Goal: Task Accomplishment & Management: Manage account settings

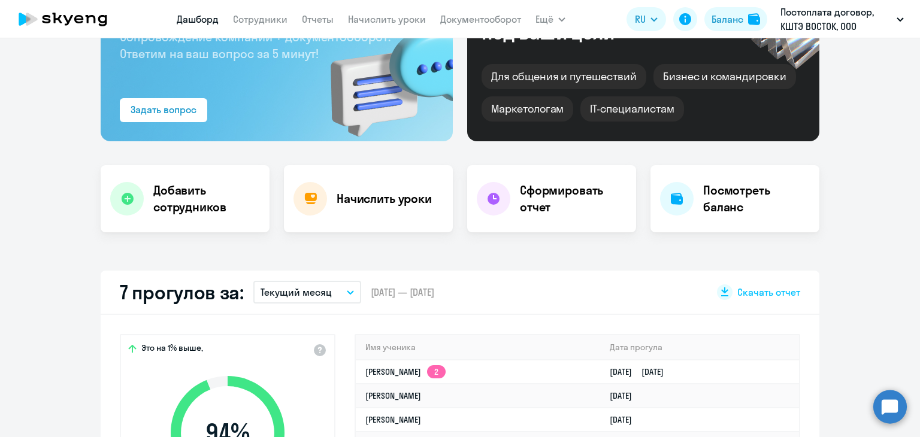
scroll to position [60, 0]
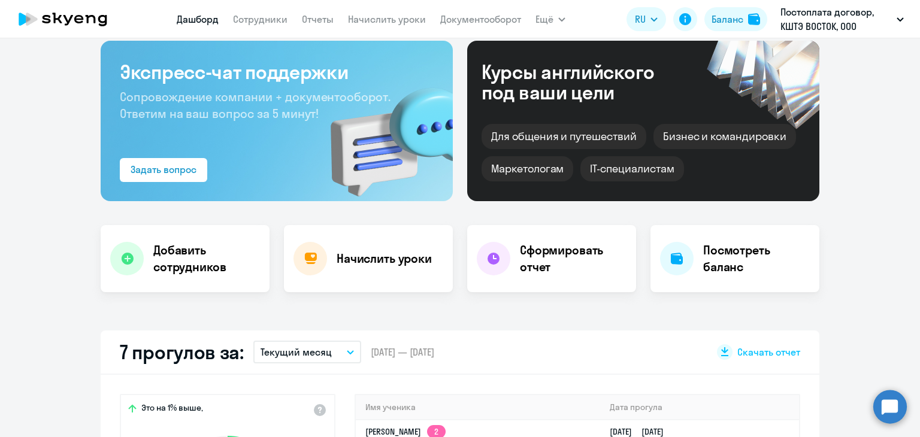
select select "30"
click at [271, 16] on link "Сотрудники" at bounding box center [260, 19] width 55 height 12
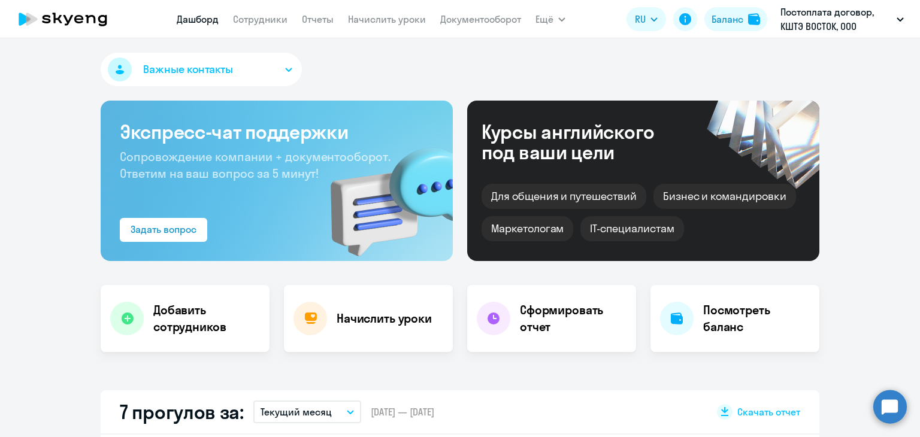
select select "30"
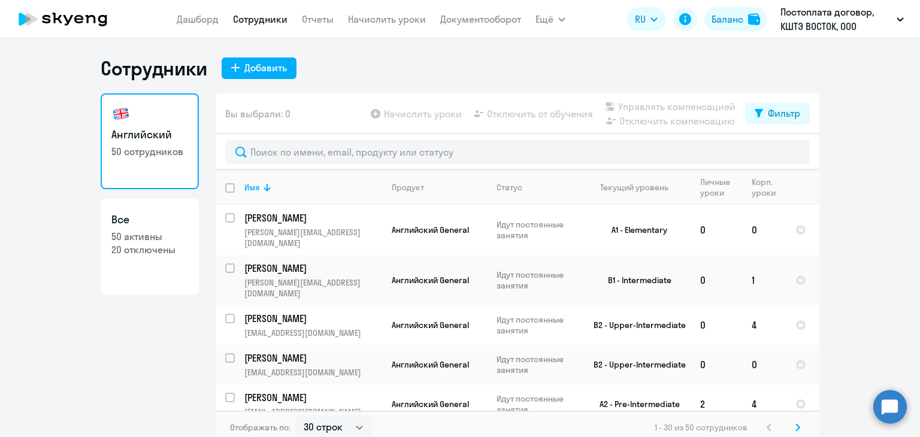
click at [225, 187] on input "deselect all" at bounding box center [237, 195] width 24 height 24
checkbox input "true"
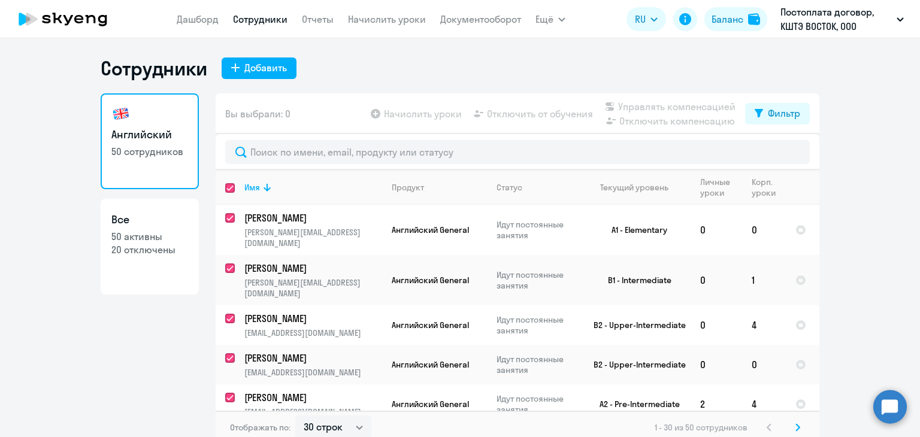
checkbox input "true"
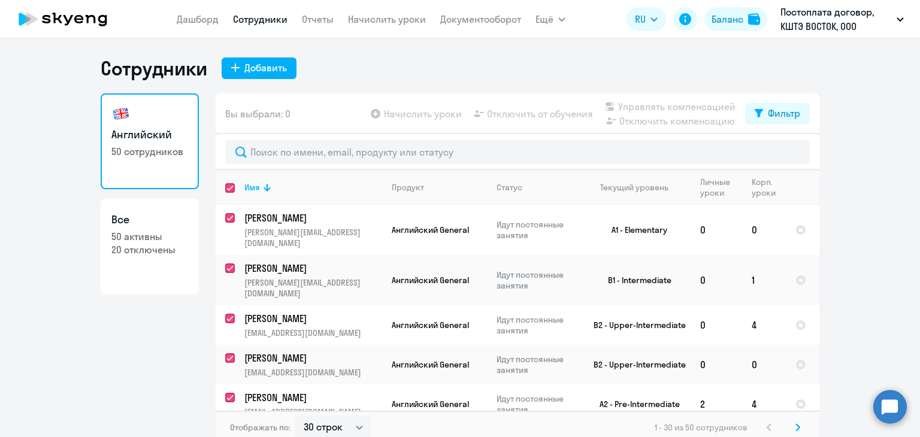
checkbox input "true"
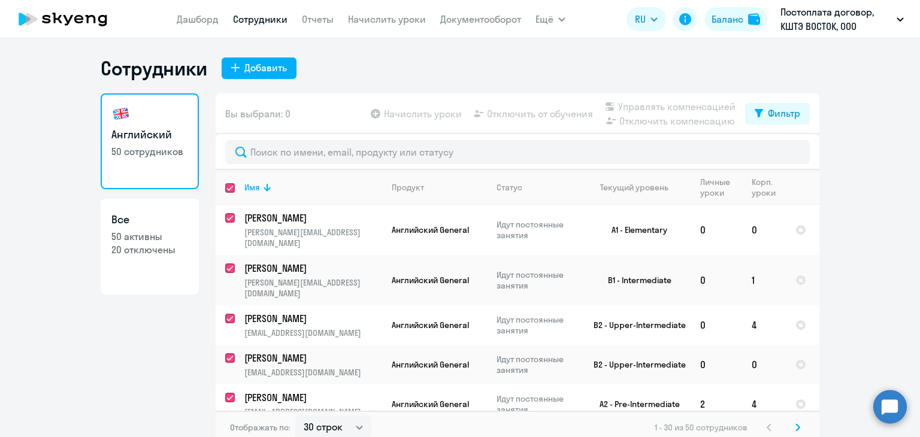
checkbox input "true"
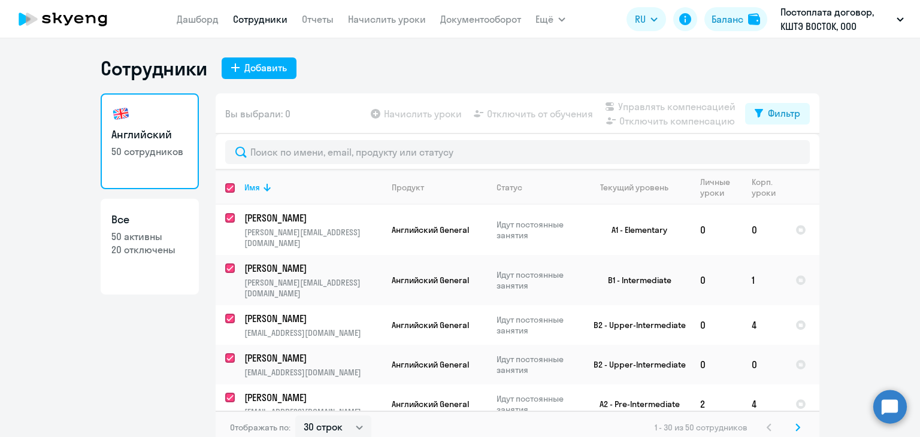
checkbox input "true"
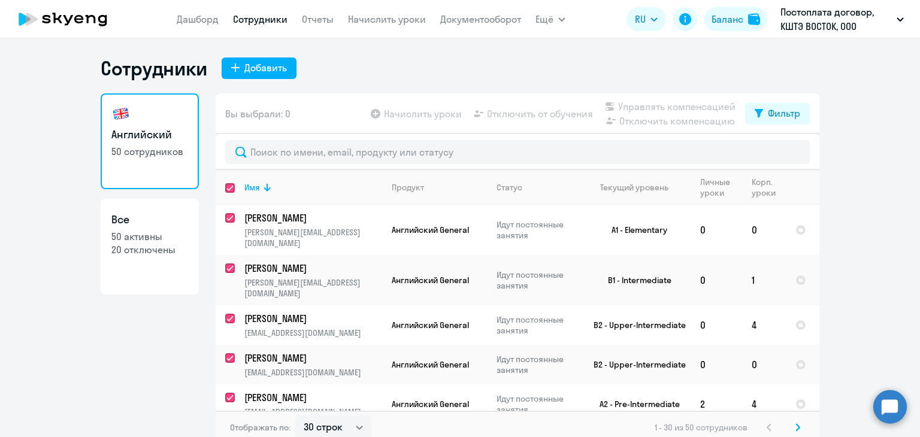
checkbox input "true"
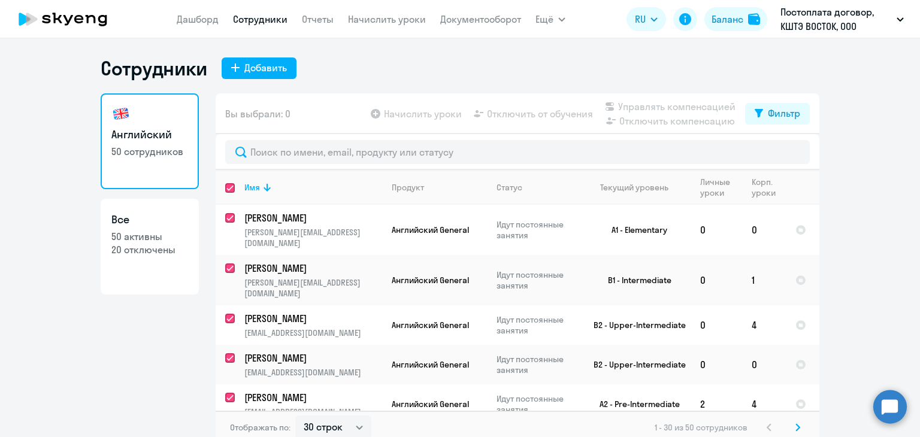
checkbox input "true"
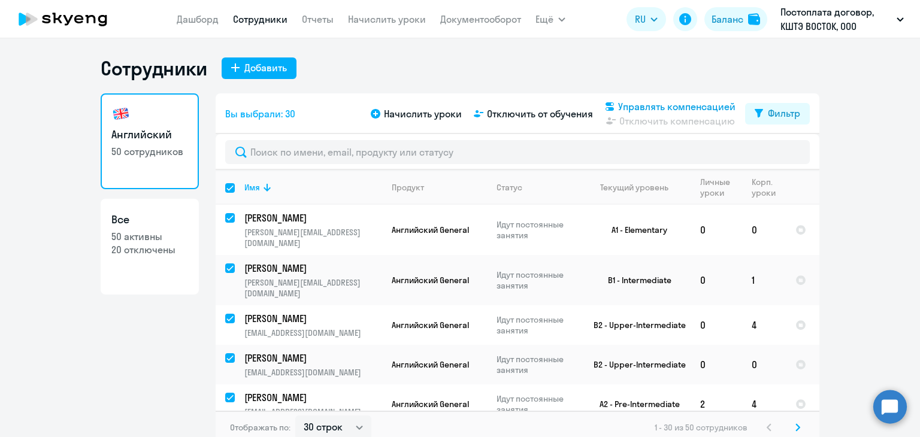
click at [658, 105] on span "Управлять компенсацией" at bounding box center [676, 106] width 117 height 14
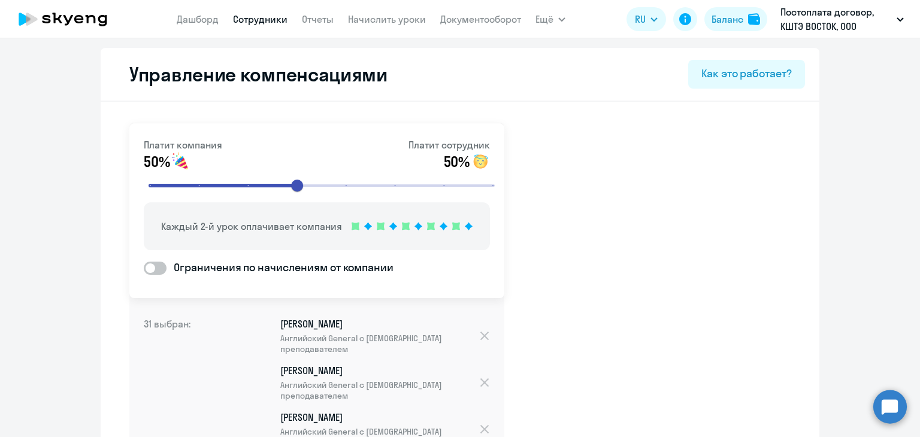
drag, startPoint x: 160, startPoint y: 226, endPoint x: 337, endPoint y: 235, distance: 177.5
click at [337, 235] on div "Каждый 2-й урок оплачивает компания" at bounding box center [317, 226] width 346 height 48
copy p "Каждый 2-й урок оплачивает компания"
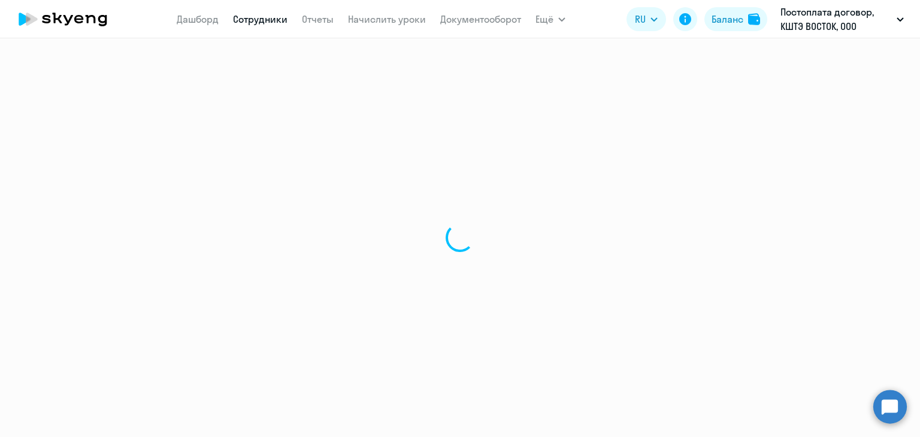
select select "30"
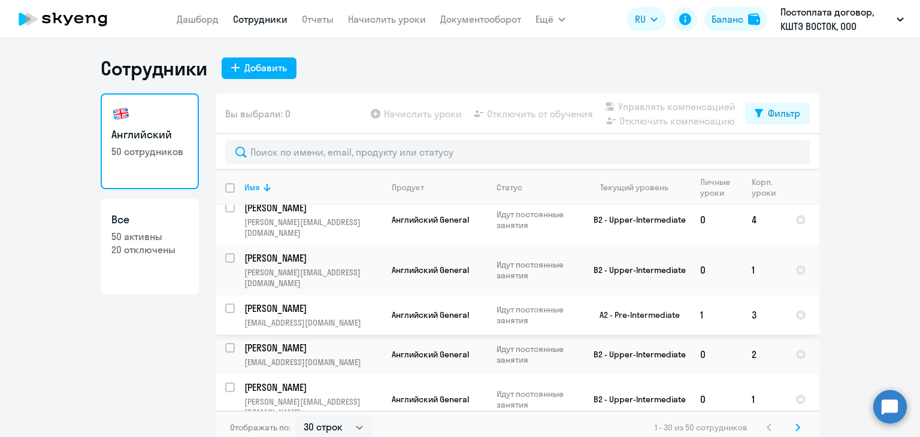
scroll to position [419, 0]
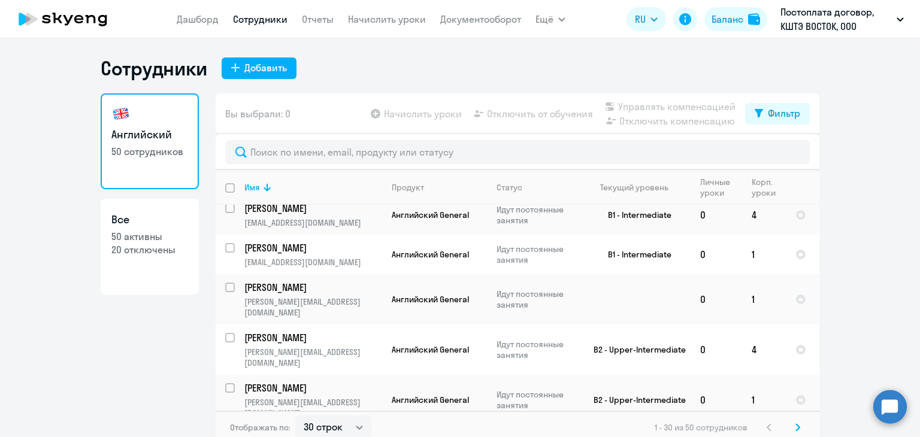
click at [229, 189] on input "deselect all" at bounding box center [237, 195] width 24 height 24
checkbox input "true"
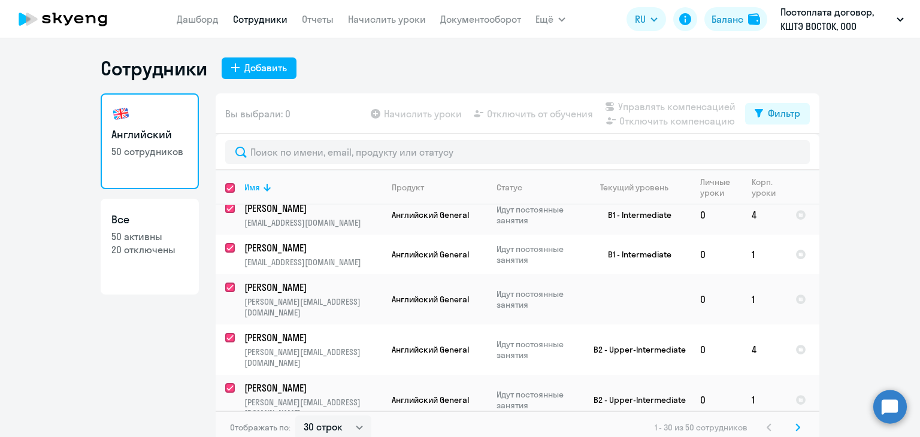
checkbox input "true"
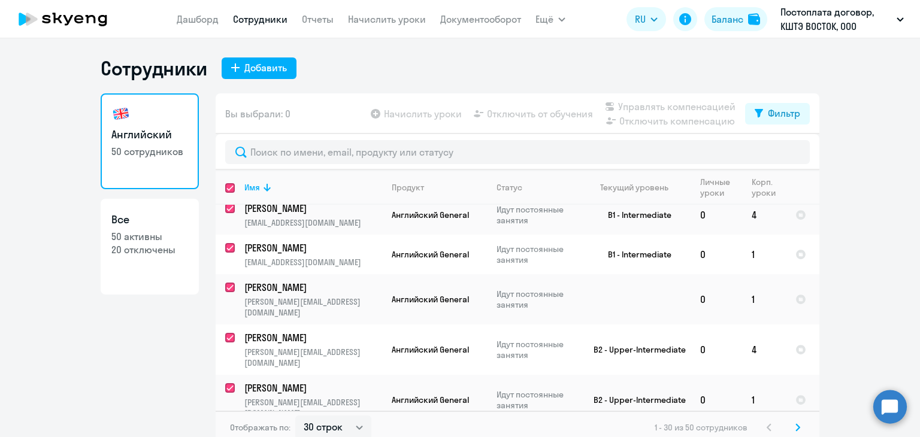
checkbox input "true"
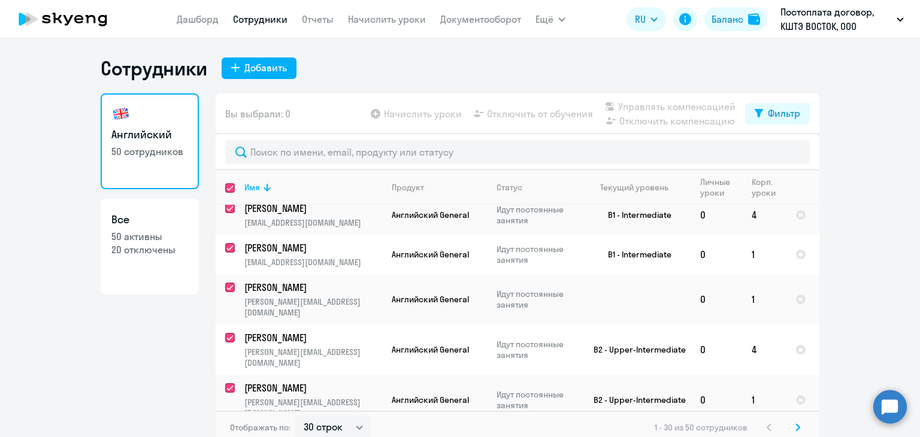
checkbox input "true"
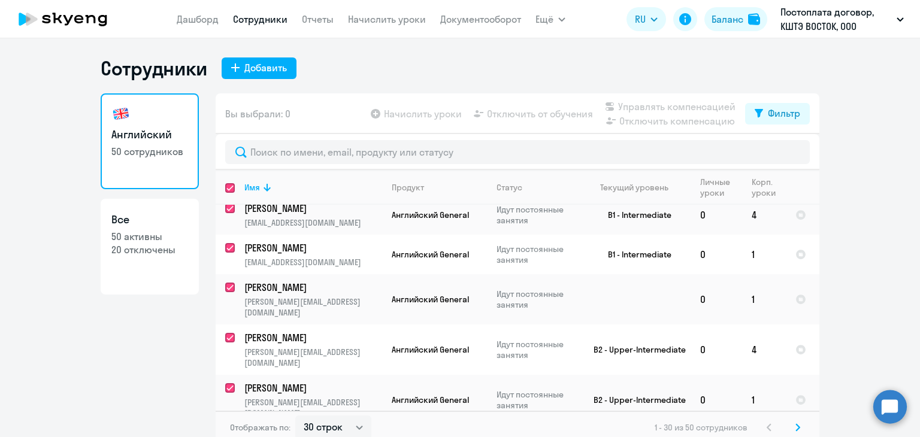
checkbox input "true"
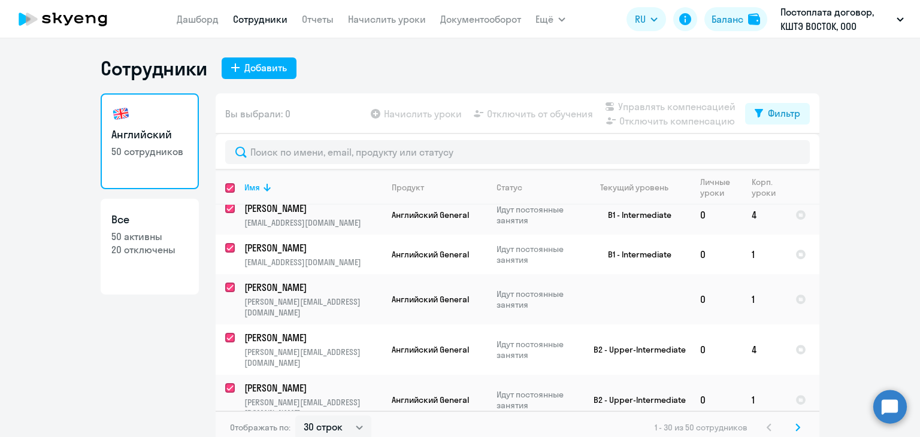
checkbox input "true"
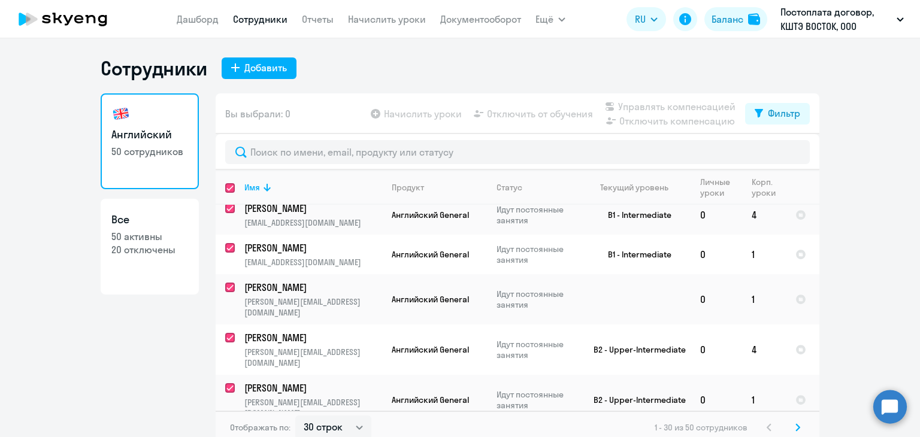
checkbox input "true"
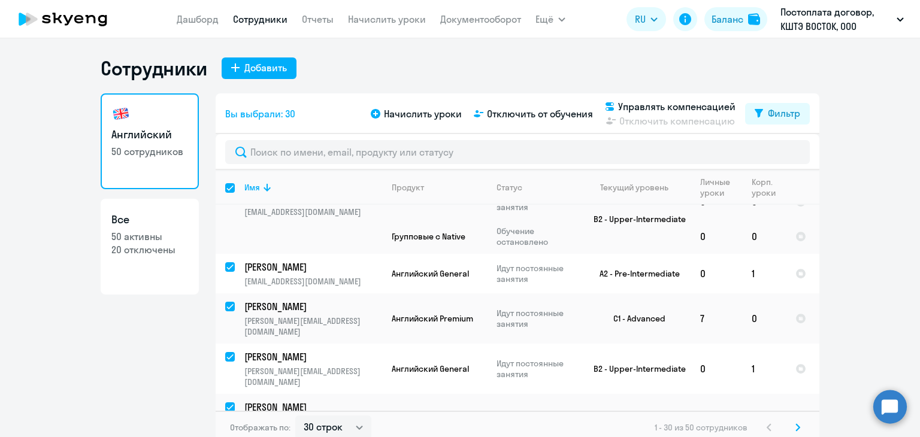
scroll to position [1018, 0]
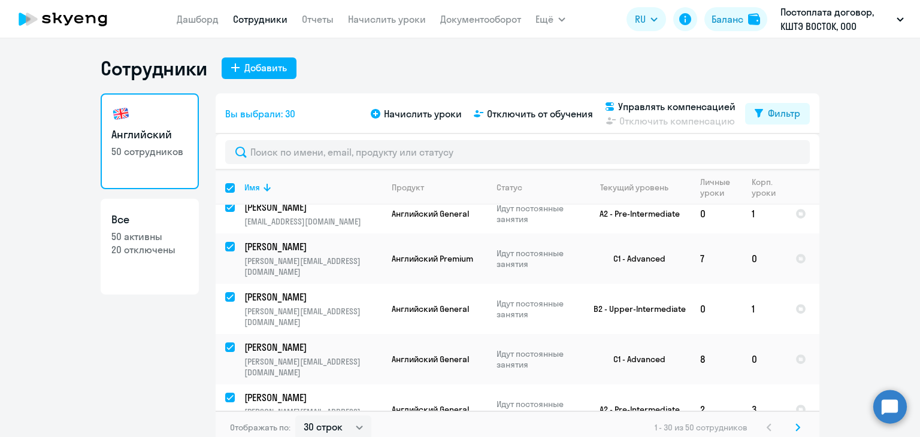
click at [795, 428] on icon at bounding box center [797, 427] width 5 height 8
checkbox input "false"
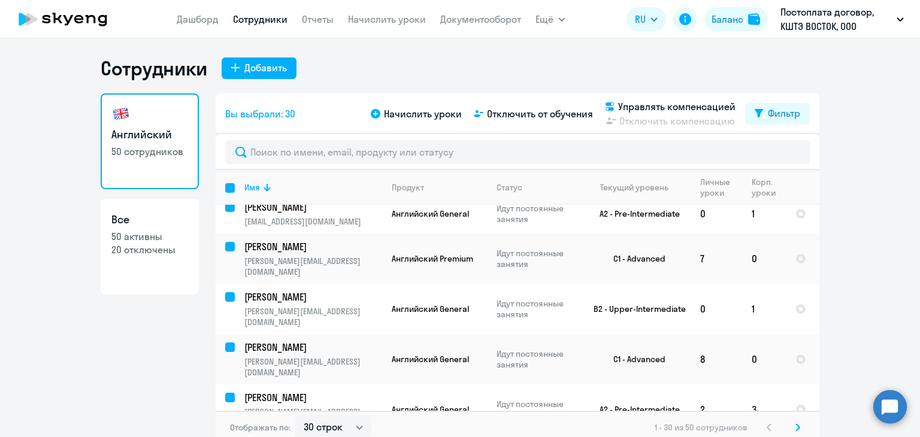
checkbox input "false"
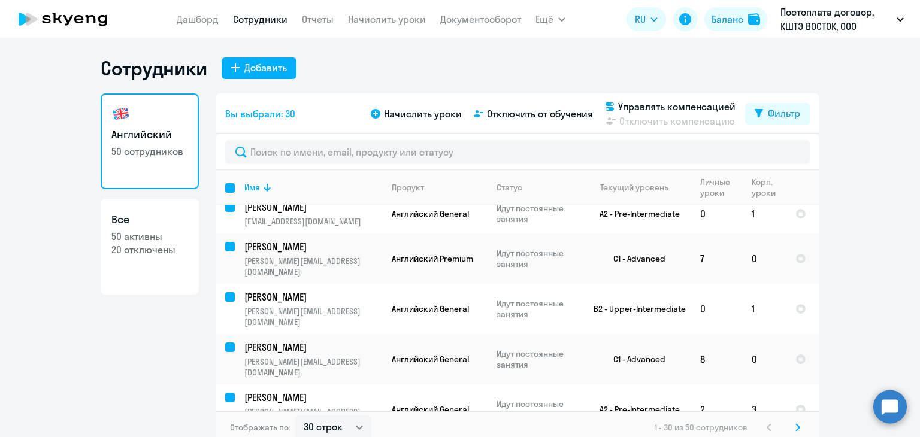
checkbox input "false"
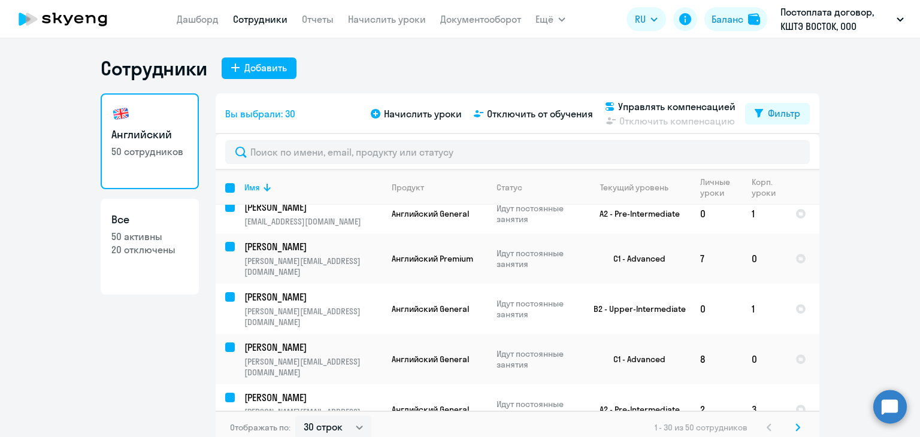
checkbox input "false"
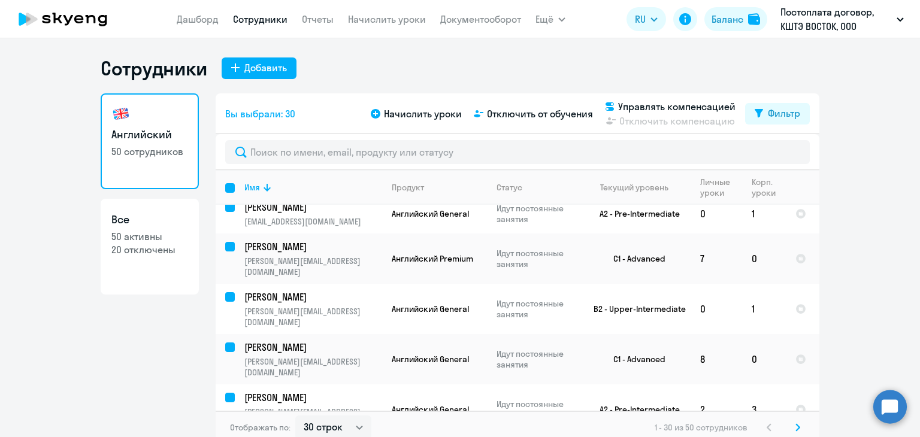
checkbox input "false"
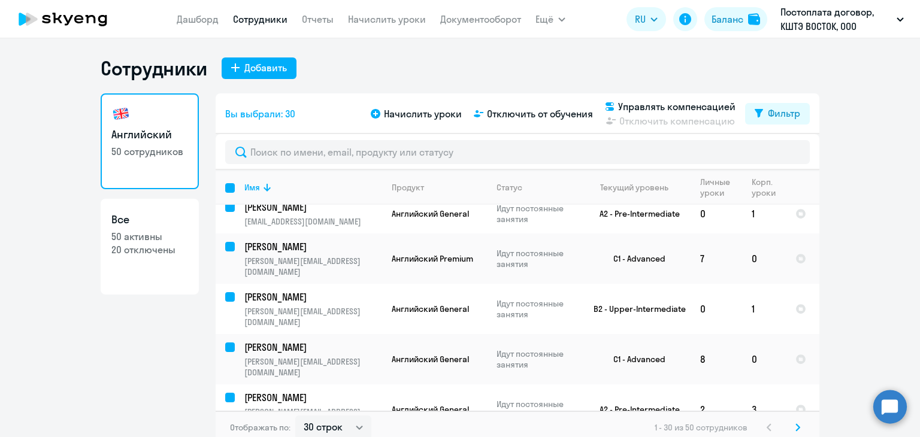
checkbox input "false"
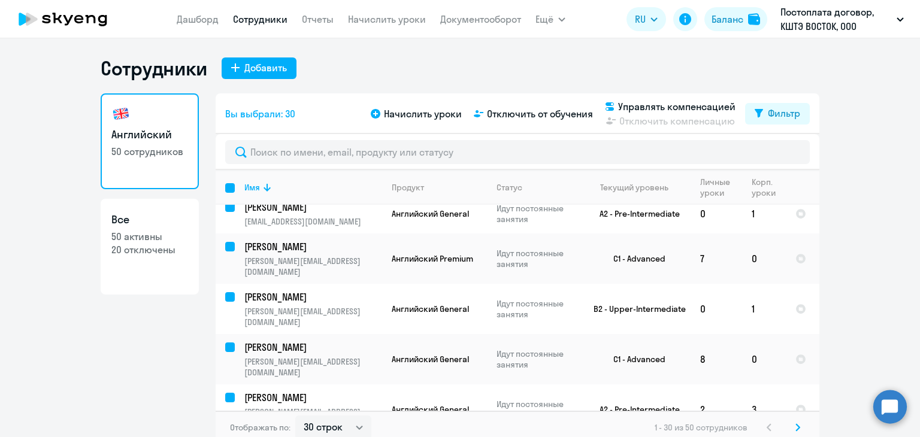
checkbox input "false"
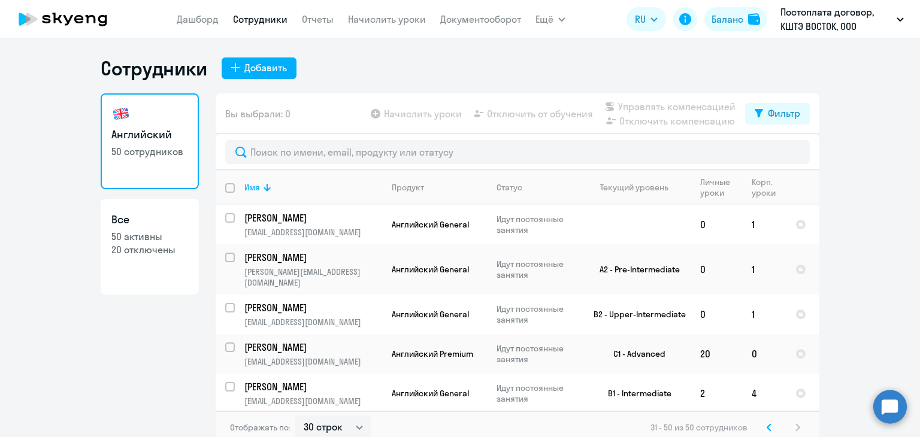
click at [225, 184] on input "deselect all" at bounding box center [237, 195] width 24 height 24
checkbox input "true"
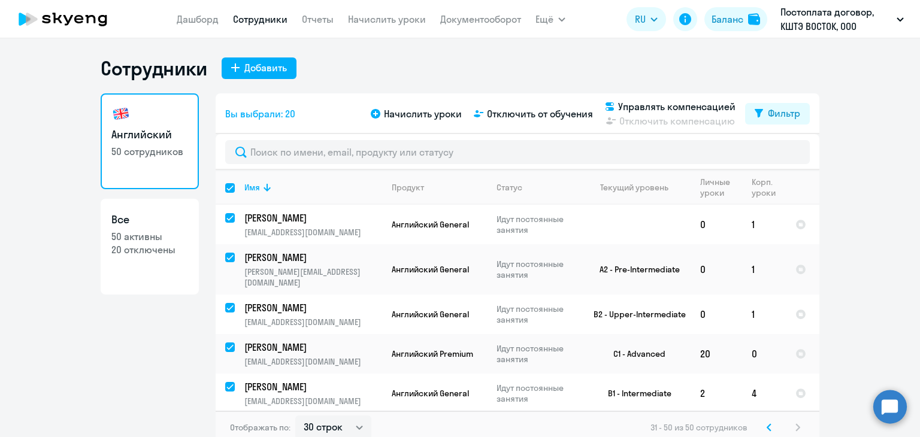
checkbox input "true"
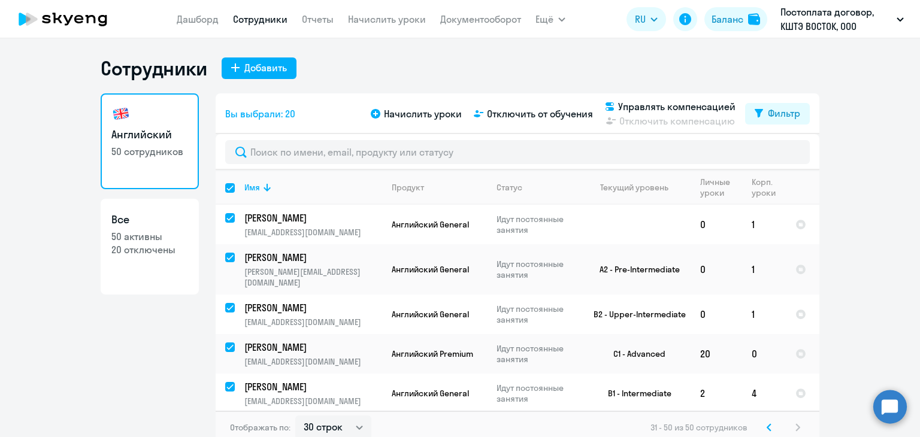
checkbox input "true"
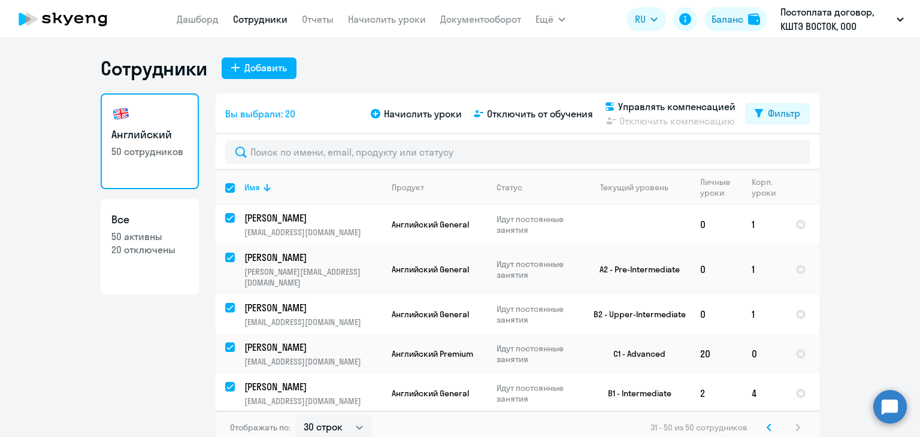
checkbox input "true"
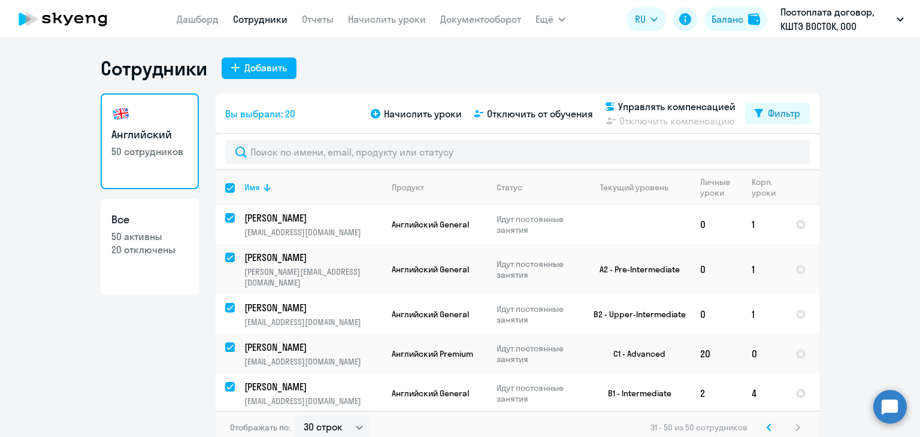
checkbox input "true"
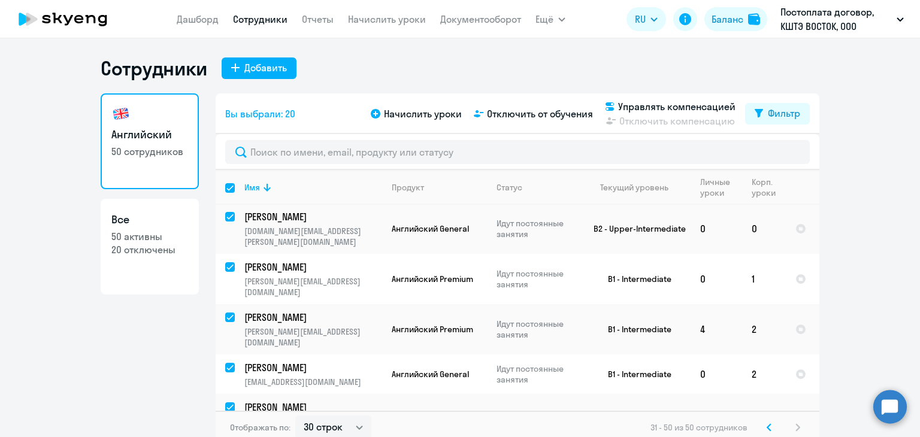
scroll to position [589, 0]
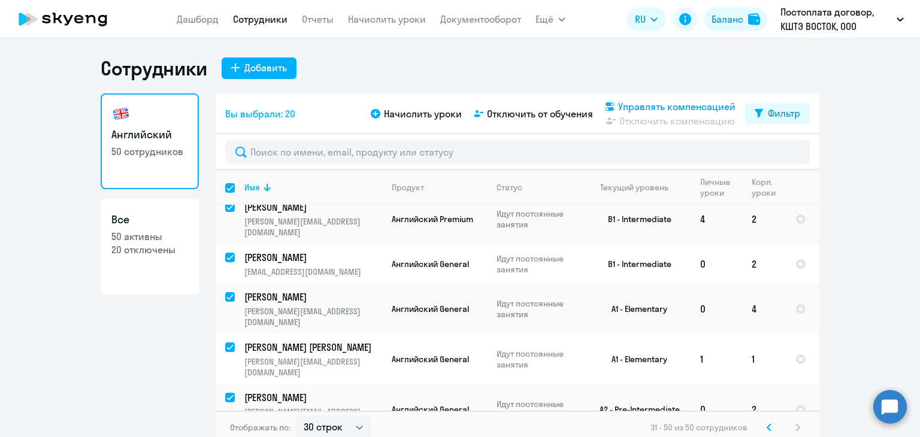
click at [628, 107] on span "Управлять компенсацией" at bounding box center [676, 106] width 117 height 14
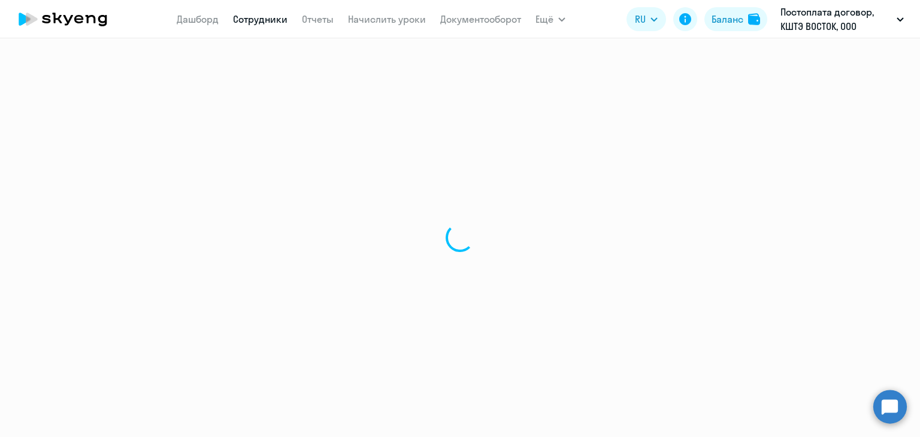
select select "30"
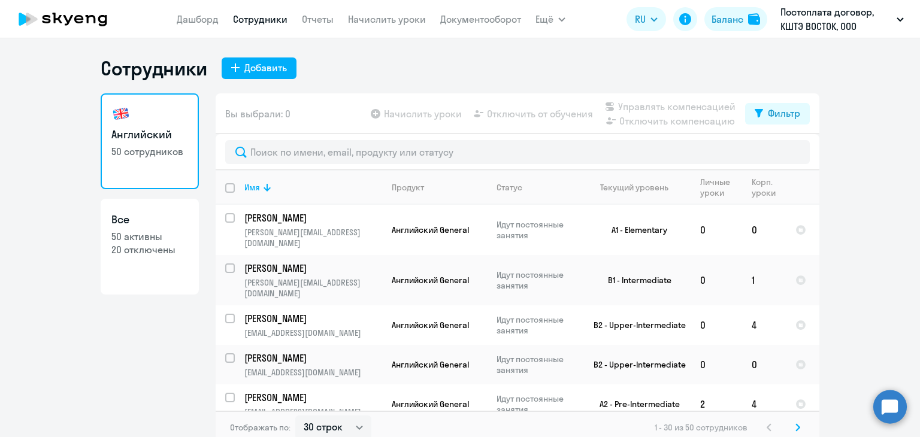
click at [226, 186] on input "deselect all" at bounding box center [237, 195] width 24 height 24
checkbox input "true"
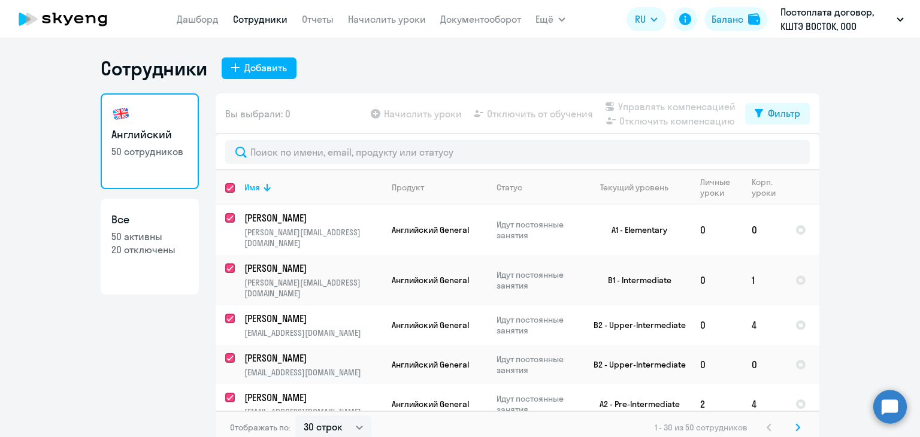
checkbox input "true"
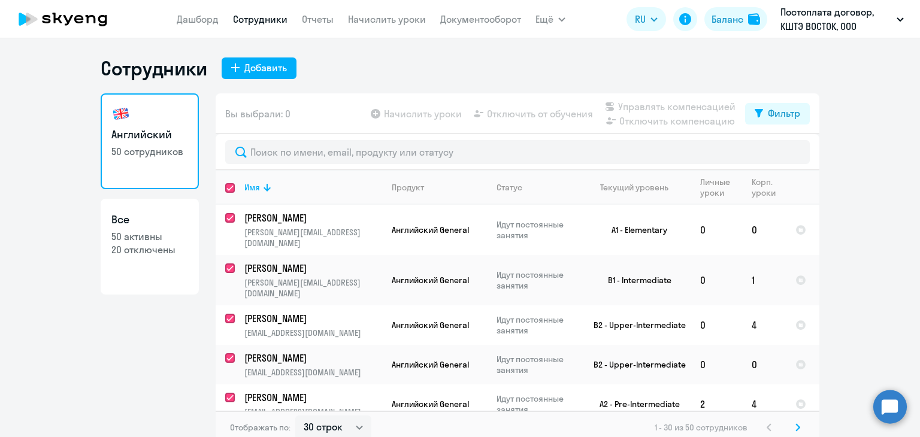
checkbox input "true"
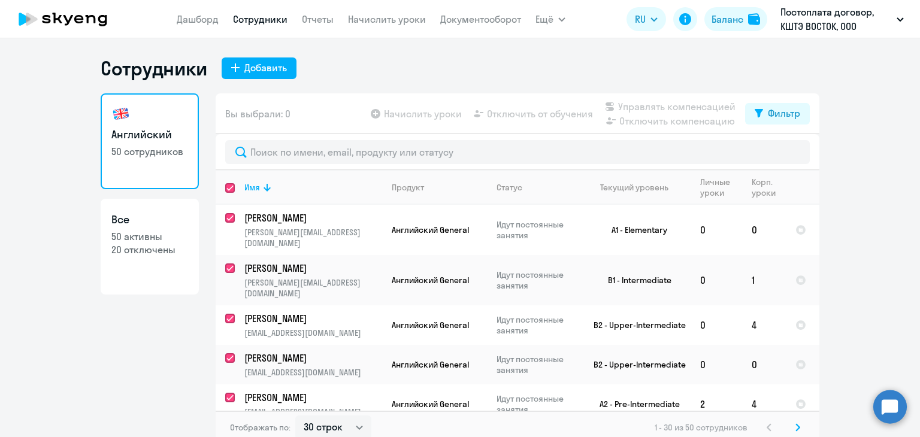
checkbox input "true"
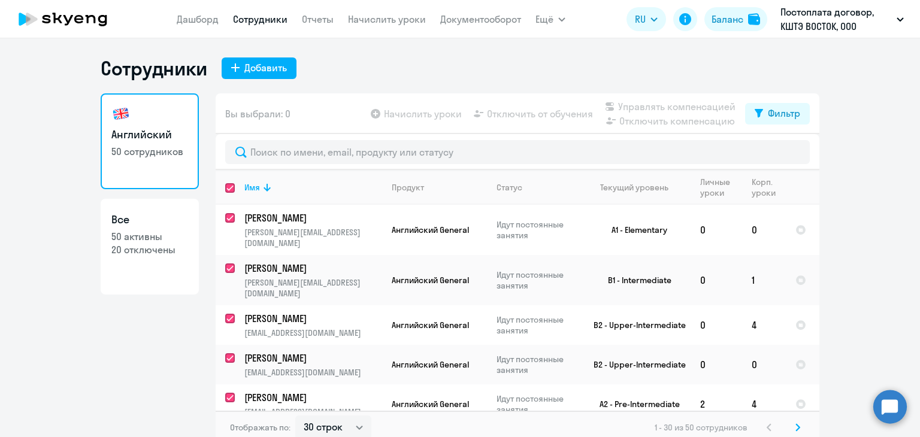
checkbox input "true"
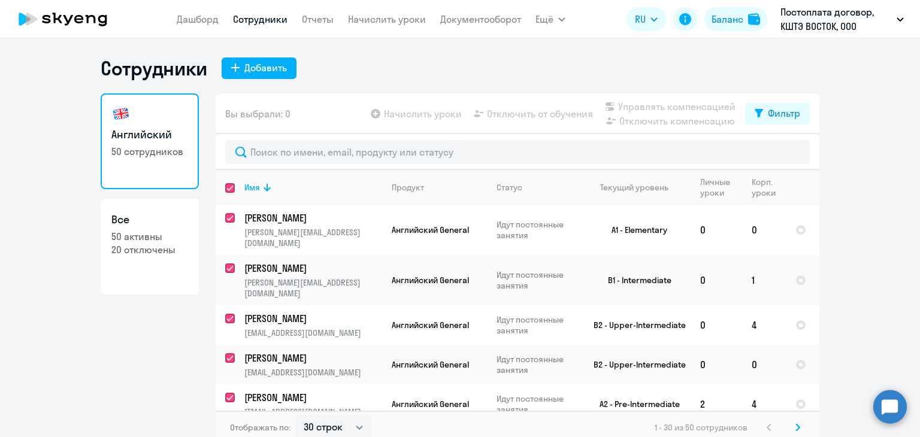
checkbox input "true"
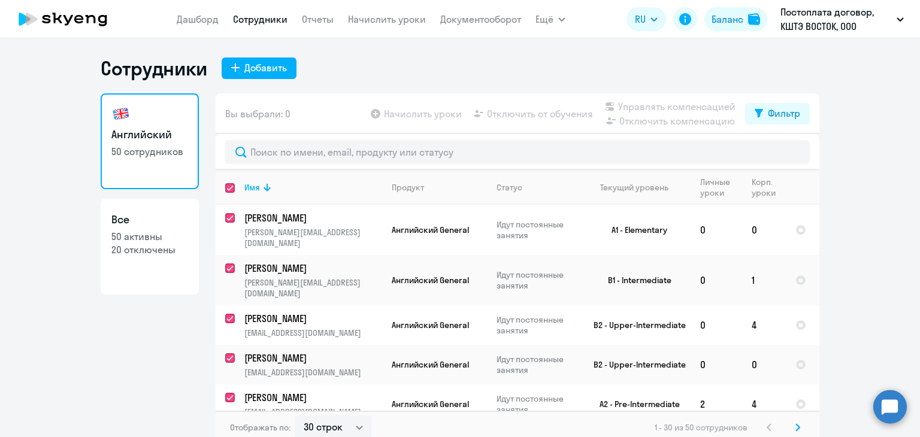
checkbox input "true"
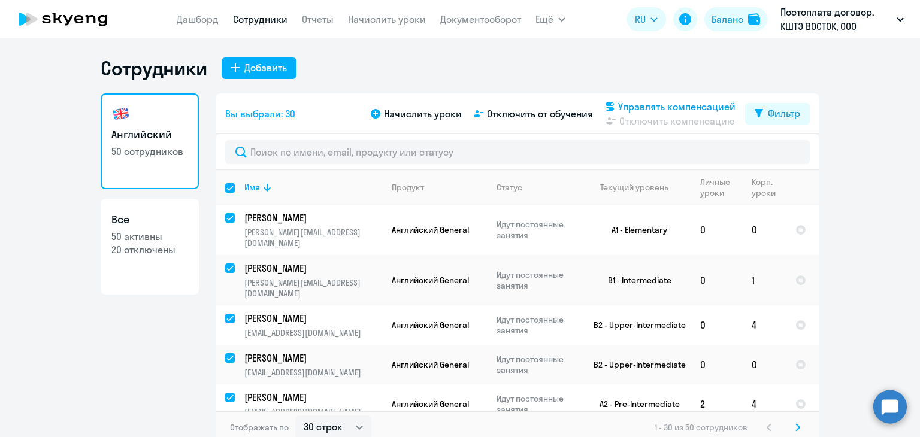
click at [687, 103] on span "Управлять компенсацией" at bounding box center [676, 106] width 117 height 14
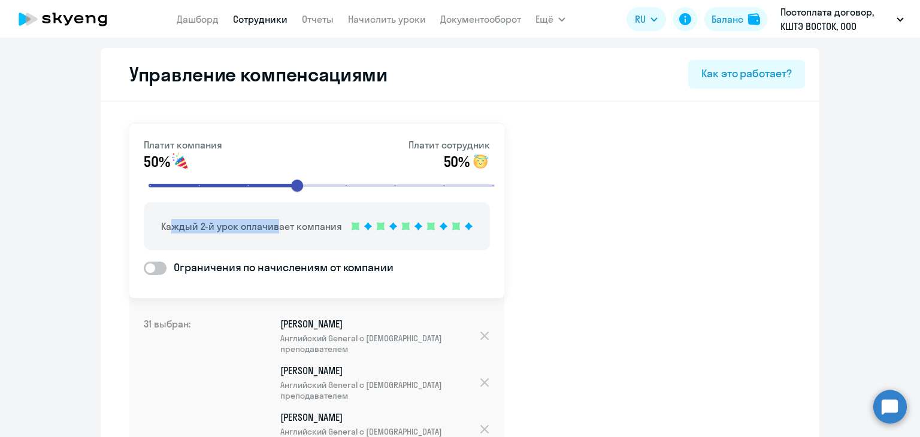
drag, startPoint x: 162, startPoint y: 226, endPoint x: 267, endPoint y: 234, distance: 105.1
click at [267, 234] on div "Каждый 2-й урок оплачивает компания" at bounding box center [317, 226] width 346 height 48
drag, startPoint x: 158, startPoint y: 223, endPoint x: 457, endPoint y: 233, distance: 299.0
click at [457, 233] on div "Каждый 2-й урок оплачивает компания" at bounding box center [317, 226] width 346 height 48
copy div "Каждый 2-й урок оплачивает компания"
